Goal: Task Accomplishment & Management: Manage account settings

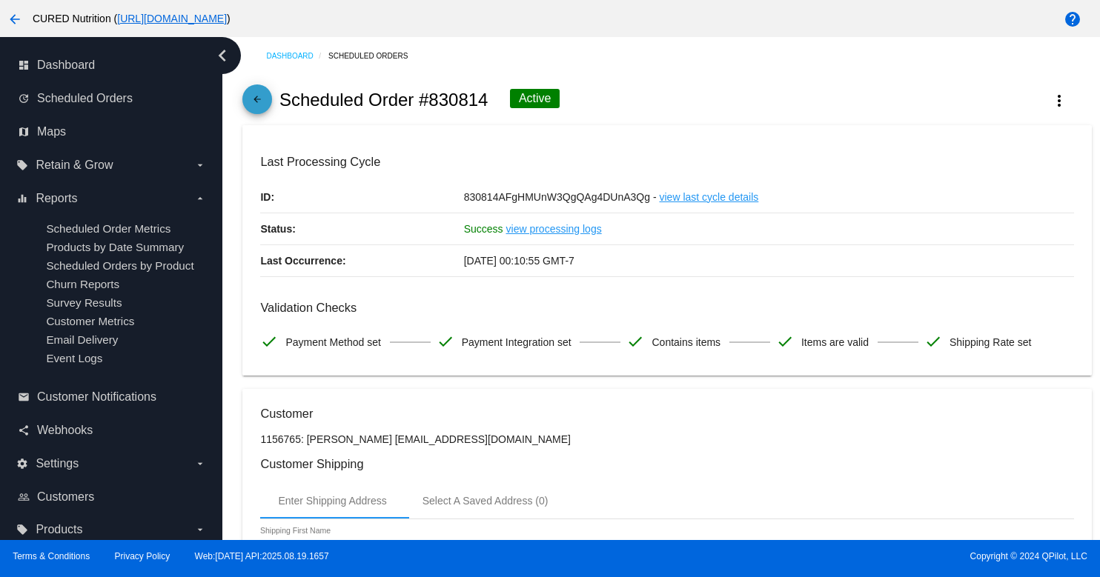
click at [249, 102] on mat-icon "arrow_back" at bounding box center [257, 103] width 18 height 18
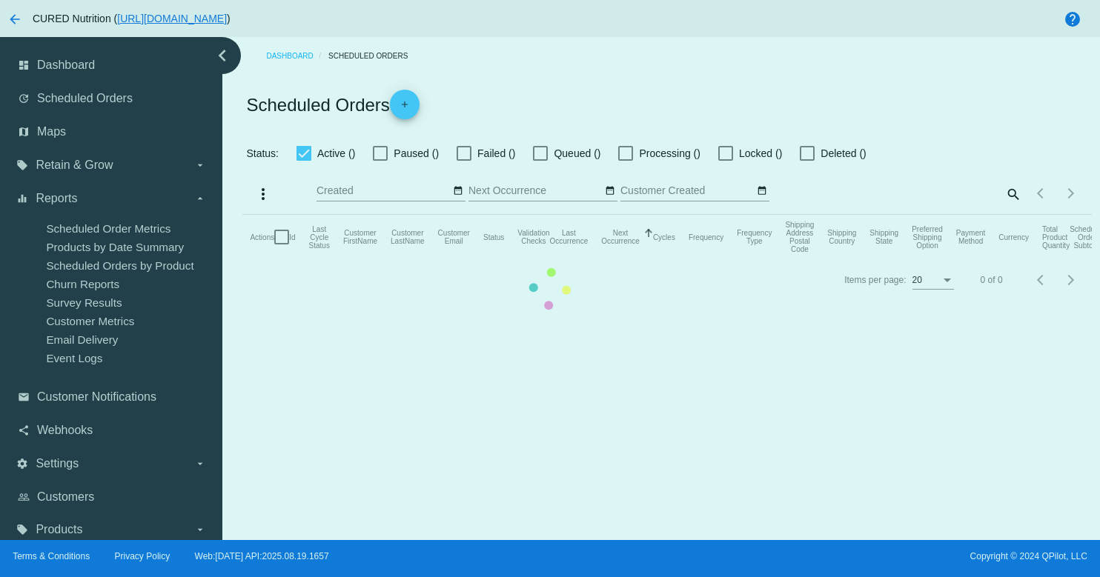
checkbox input "true"
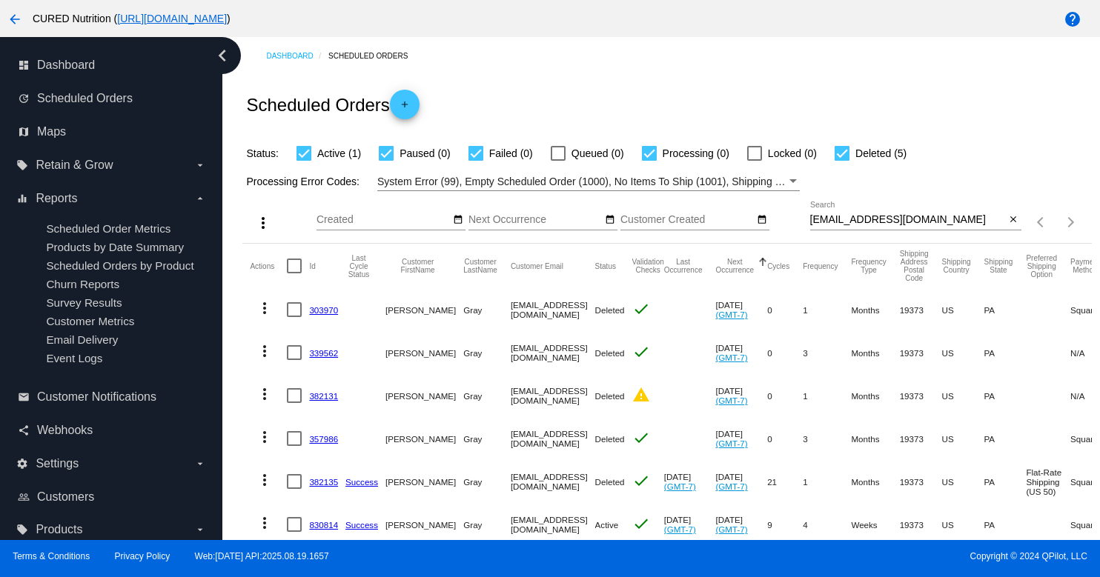
click at [912, 215] on input "[EMAIL_ADDRESS][DOMAIN_NAME]" at bounding box center [908, 220] width 196 height 12
paste input "CS0826251"
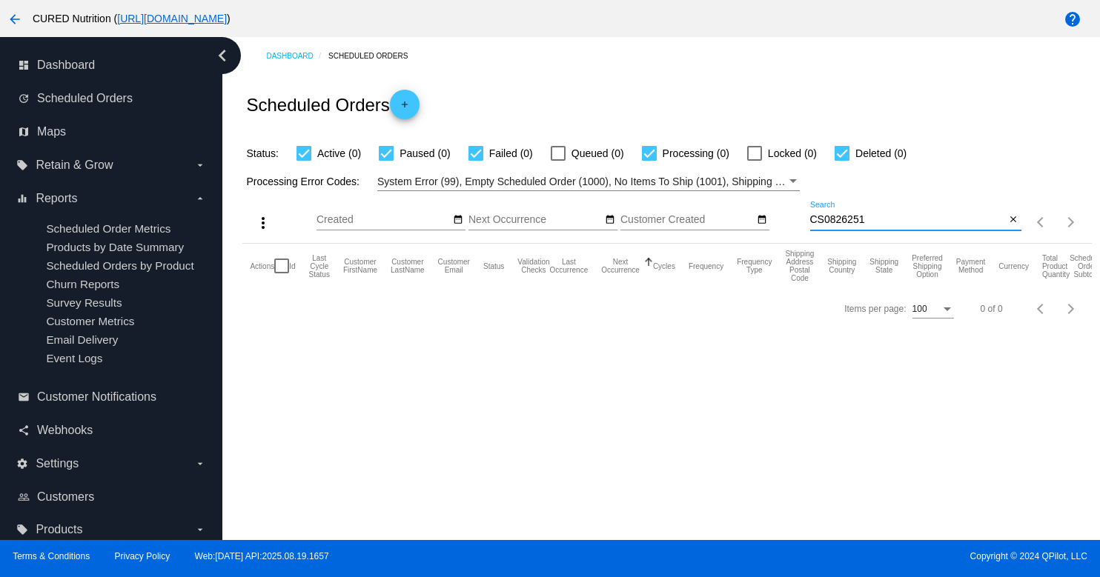
click at [867, 220] on input "CS0826251" at bounding box center [908, 220] width 196 height 12
paste input "[EMAIL_ADDRESS][DOMAIN_NAME]"
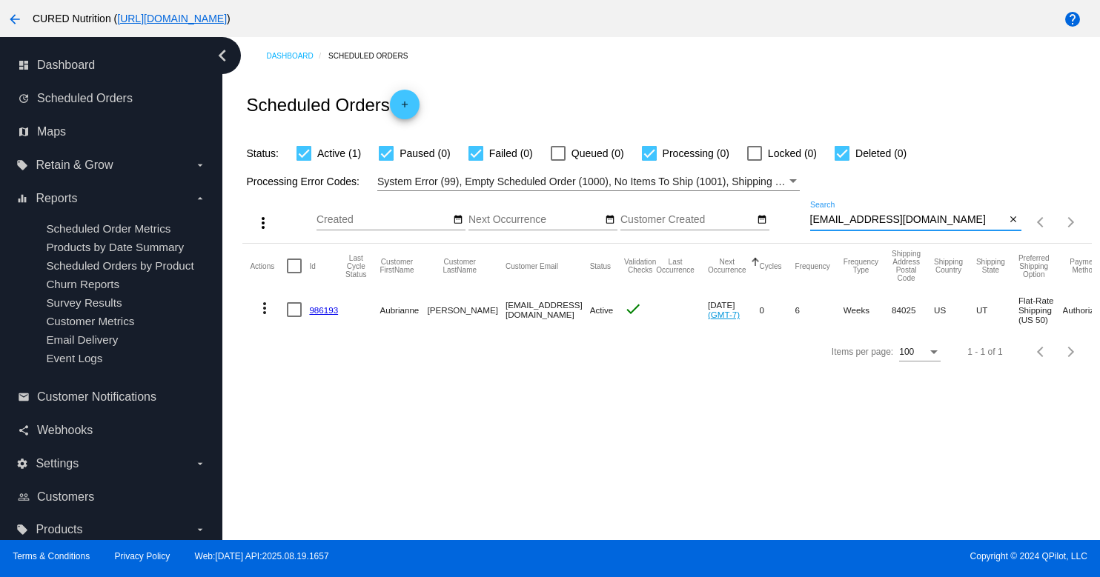
type input "[EMAIL_ADDRESS][DOMAIN_NAME]"
click at [322, 314] on link "986193" at bounding box center [323, 310] width 29 height 10
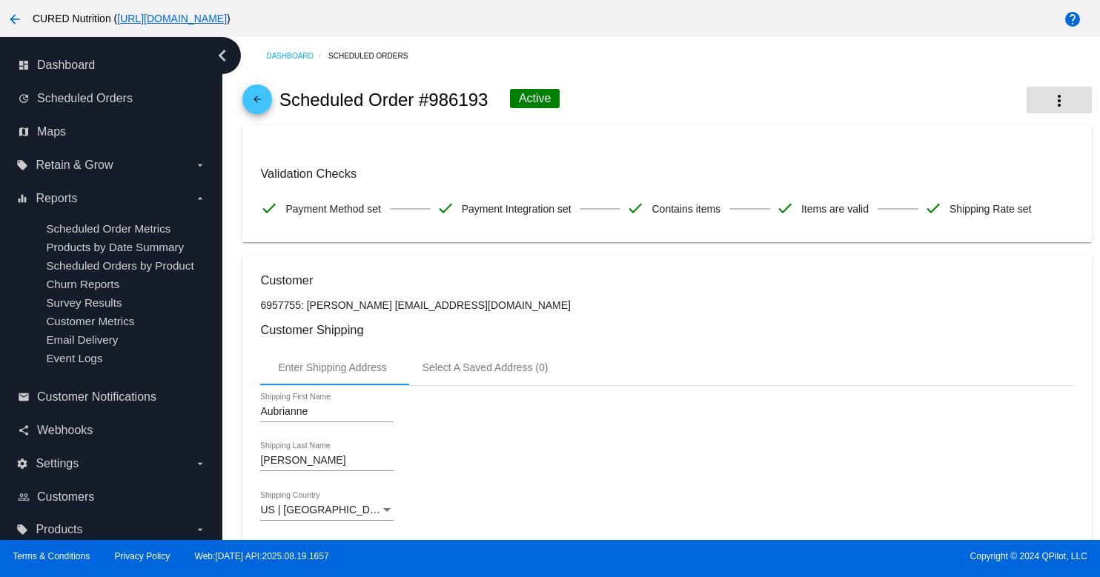
click at [1061, 101] on mat-icon "more_vert" at bounding box center [1059, 101] width 18 height 18
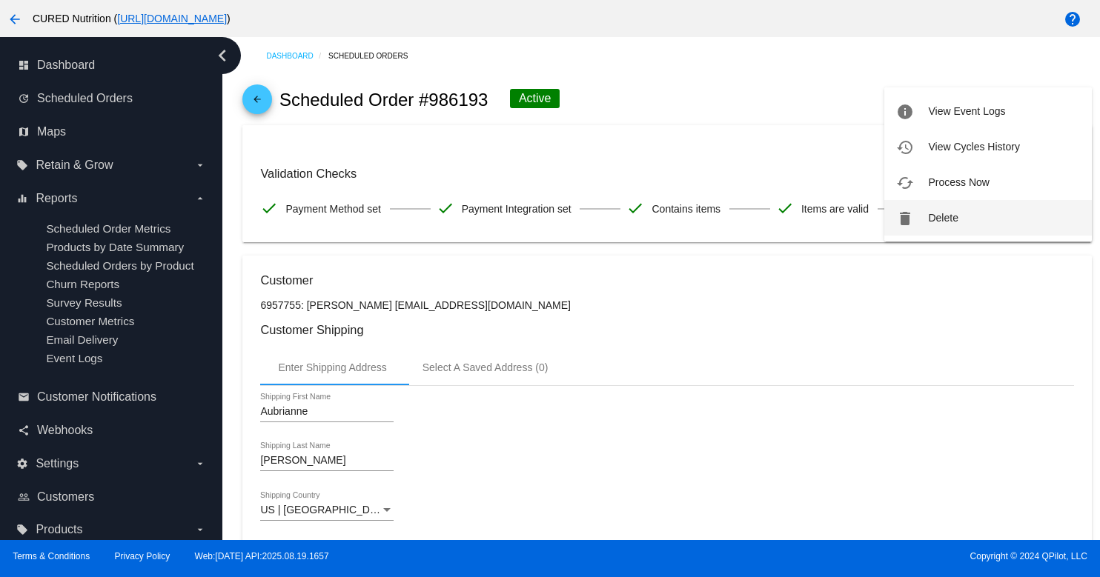
click at [959, 231] on button "delete Delete" at bounding box center [988, 218] width 208 height 36
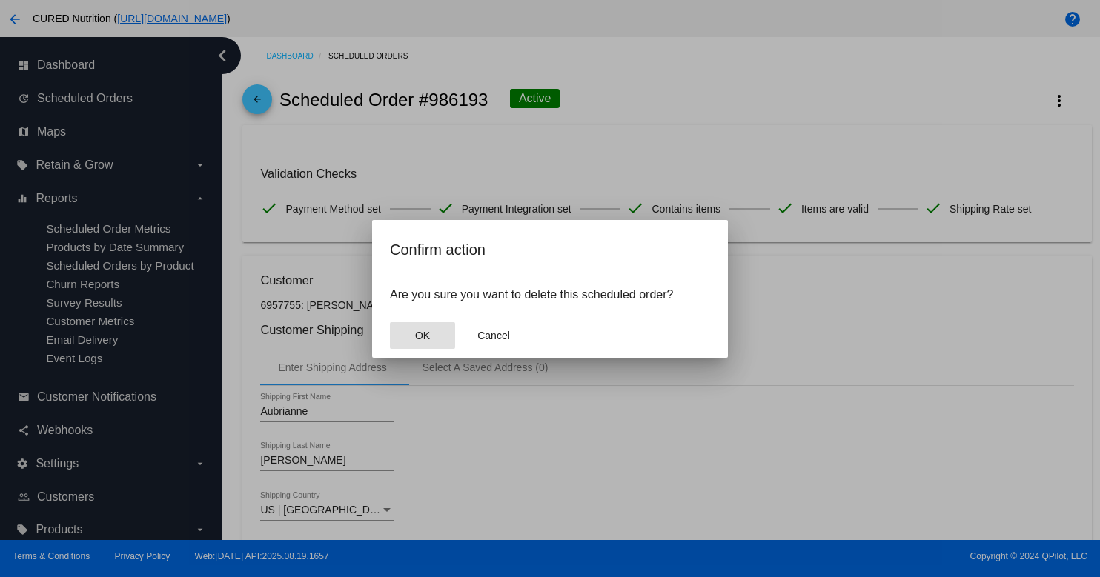
click at [441, 332] on button "OK" at bounding box center [422, 335] width 65 height 27
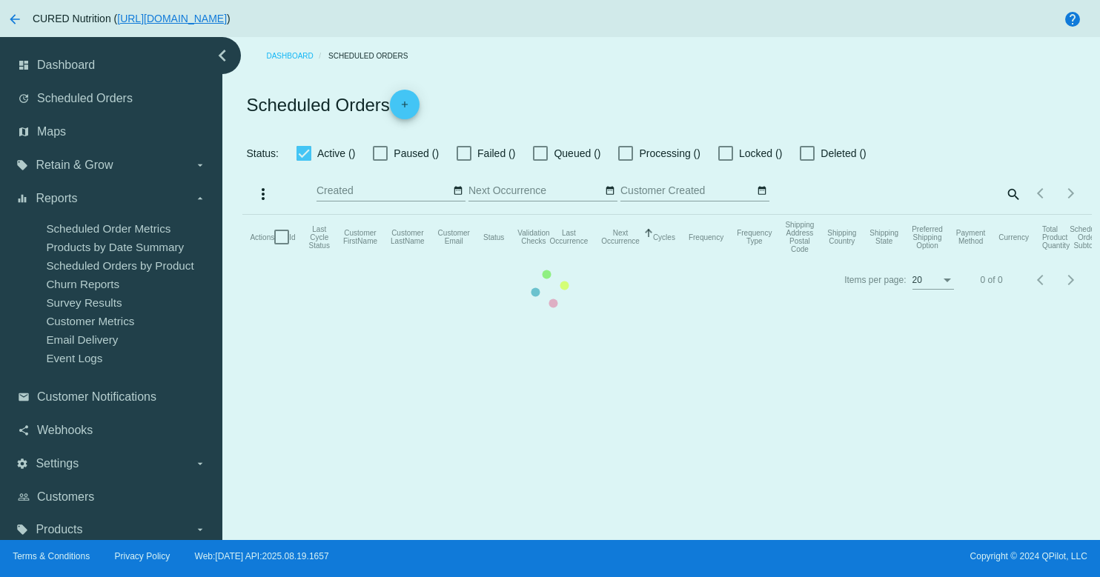
checkbox input "true"
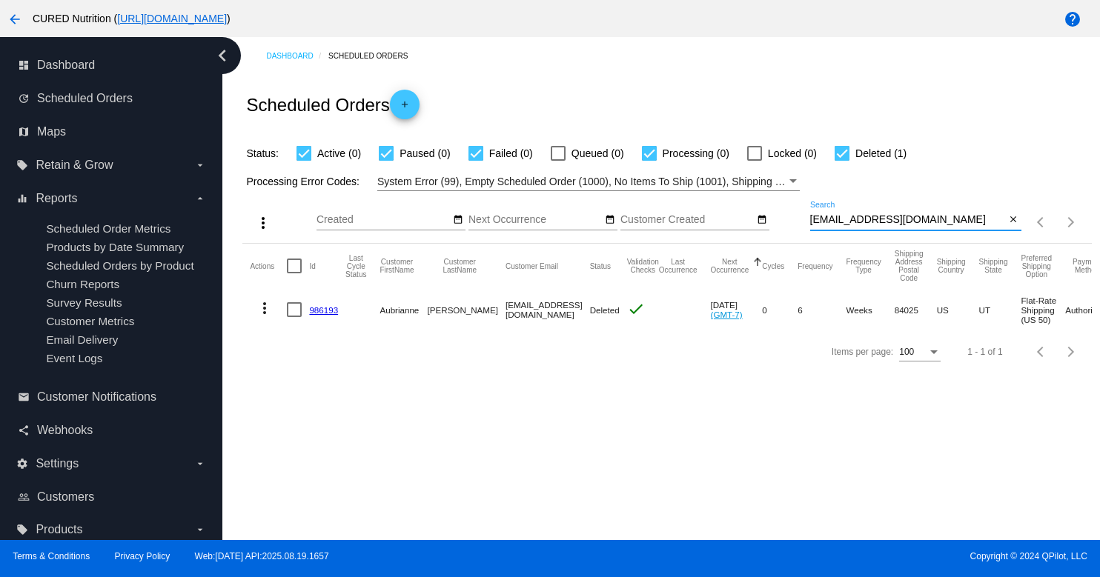
click at [868, 218] on input "[EMAIL_ADDRESS][DOMAIN_NAME]" at bounding box center [908, 220] width 196 height 12
paste input "foelschfam"
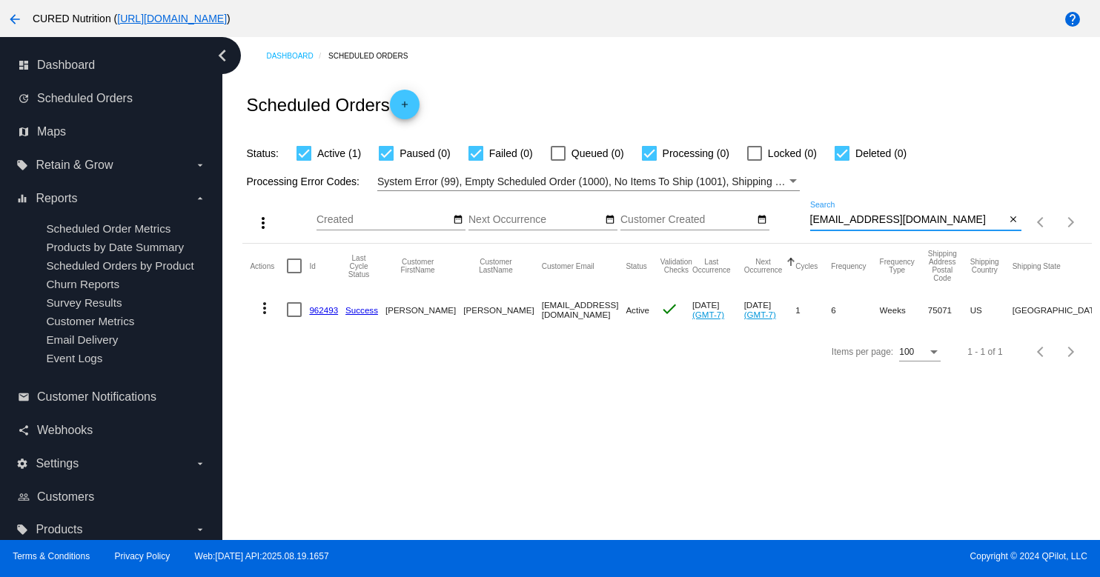
click at [875, 221] on input "[EMAIL_ADDRESS][DOMAIN_NAME]" at bounding box center [908, 220] width 196 height 12
paste input "joyceyamaseomao@g"
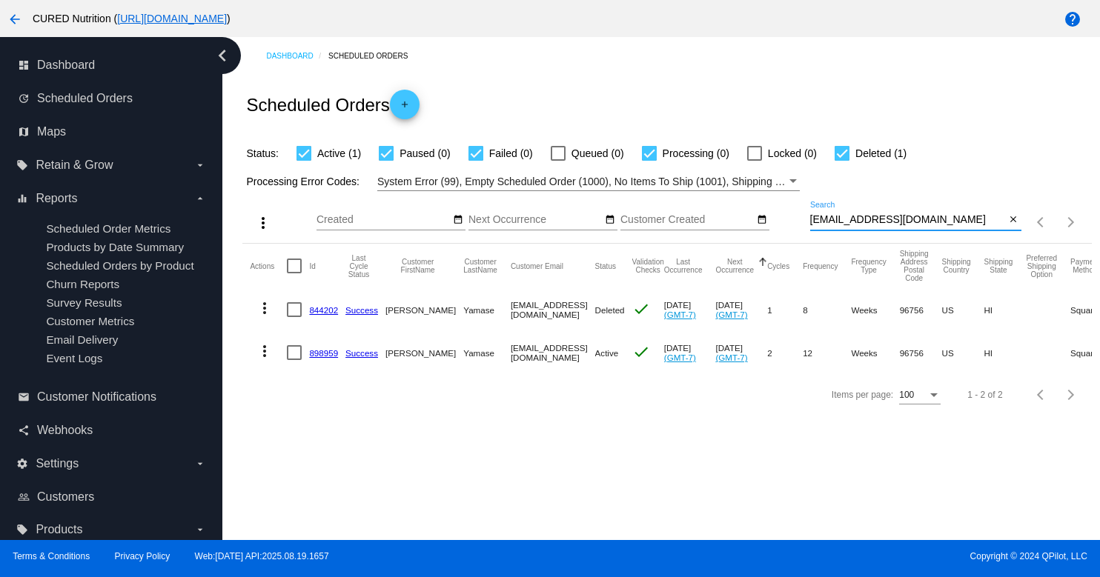
type input "[EMAIL_ADDRESS][DOMAIN_NAME]"
click at [319, 352] on link "898959" at bounding box center [323, 353] width 29 height 10
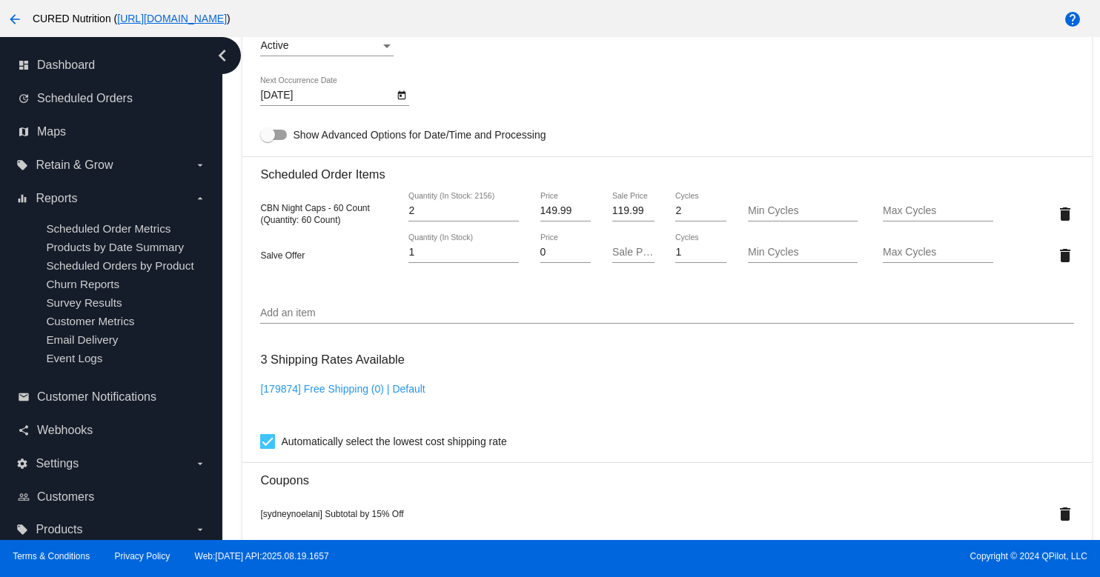
scroll to position [953, 0]
click at [638, 216] on input "119.99" at bounding box center [633, 210] width 42 height 12
type input "7"
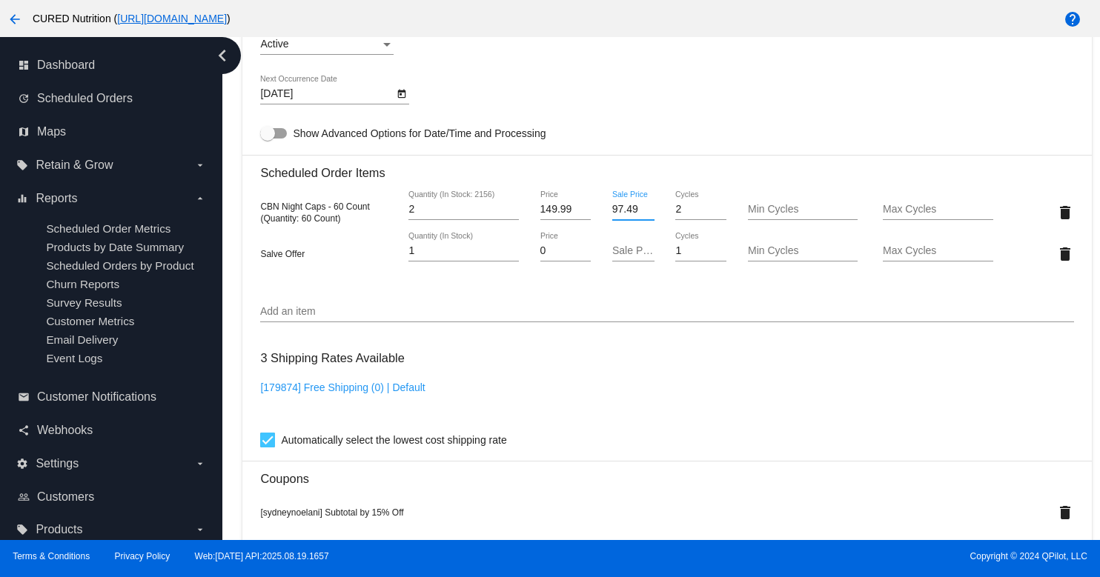
type input "97.49"
click at [617, 354] on mat-card "Customer 5796640: [PERSON_NAME] [PERSON_NAME][EMAIL_ADDRESS][DOMAIN_NAME] Custo…" at bounding box center [666, 224] width 849 height 1576
